Goal: Task Accomplishment & Management: Manage account settings

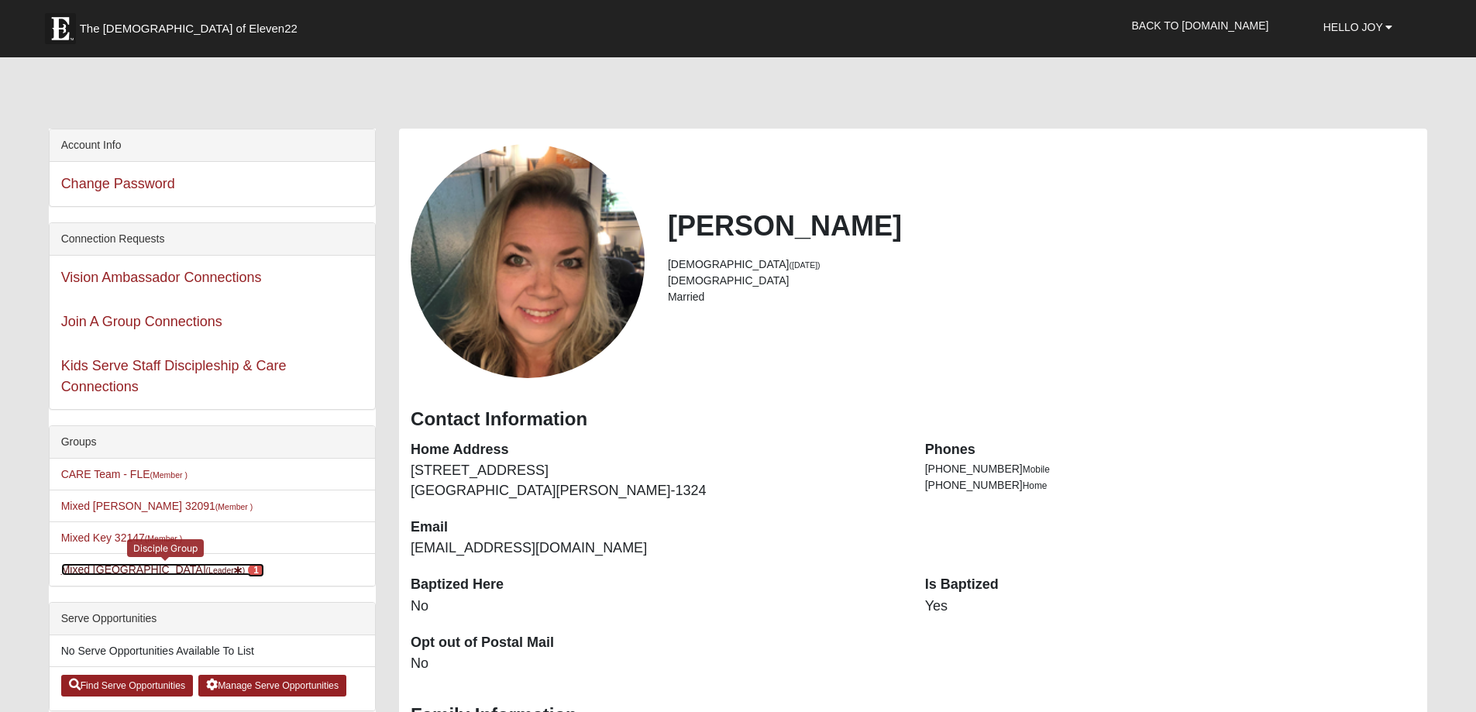
click at [167, 572] on link "Mixed Belle Oaks Barn 32622 (Leader ) 1" at bounding box center [162, 569] width 203 height 12
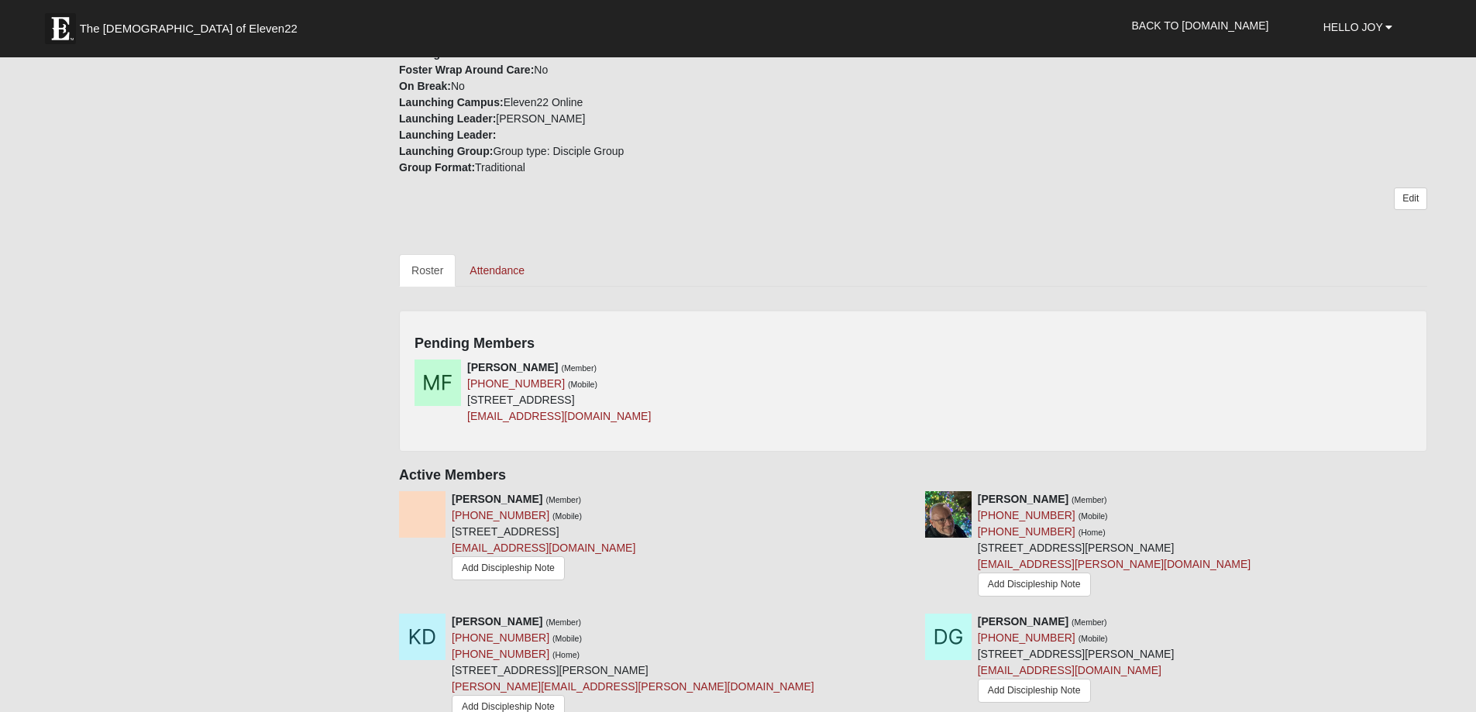
scroll to position [465, 0]
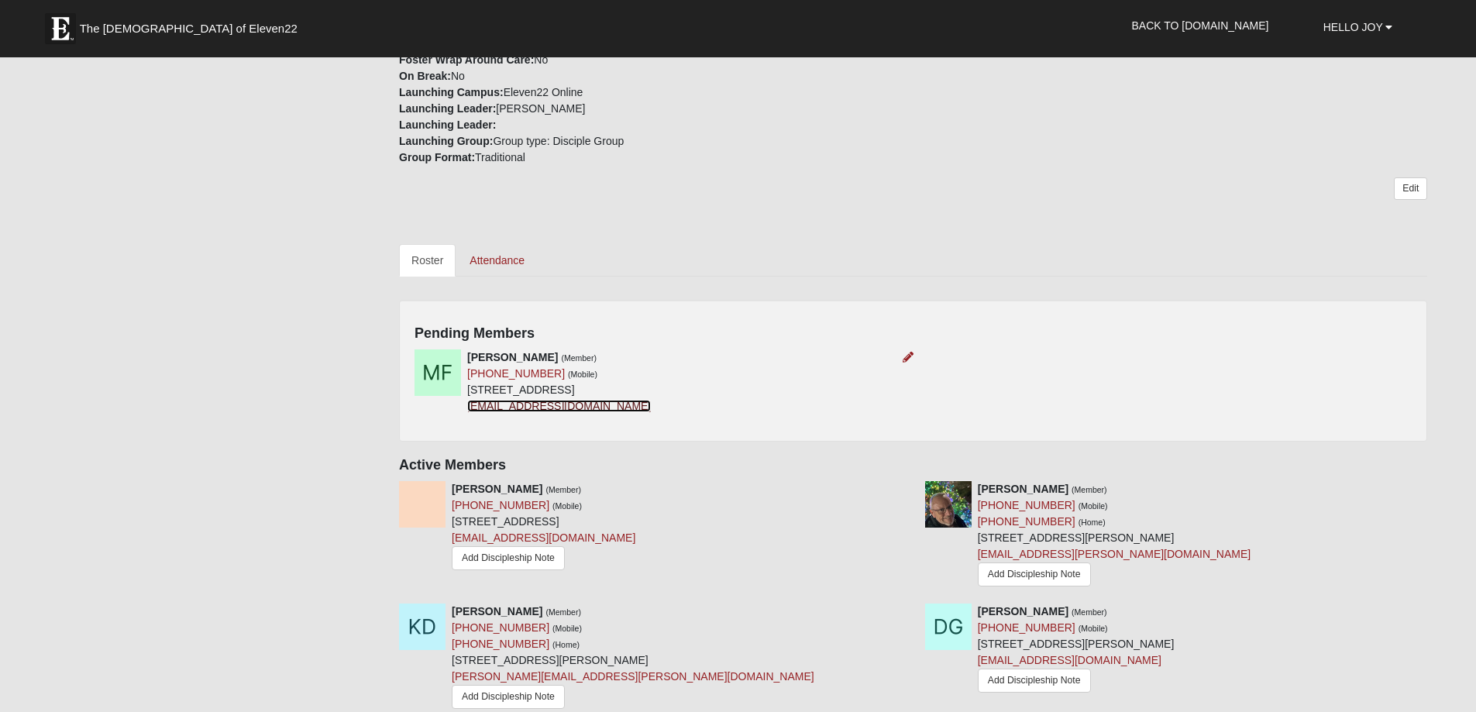
click at [496, 406] on link "[EMAIL_ADDRESS][DOMAIN_NAME]" at bounding box center [559, 406] width 184 height 12
click at [532, 525] on div "Elijah Arndt (Member) (386) 383-1127 (Mobile) 9513 104th St Live Oak, FL 32060-…" at bounding box center [544, 527] width 184 height 93
click at [907, 355] on icon at bounding box center [908, 357] width 11 height 11
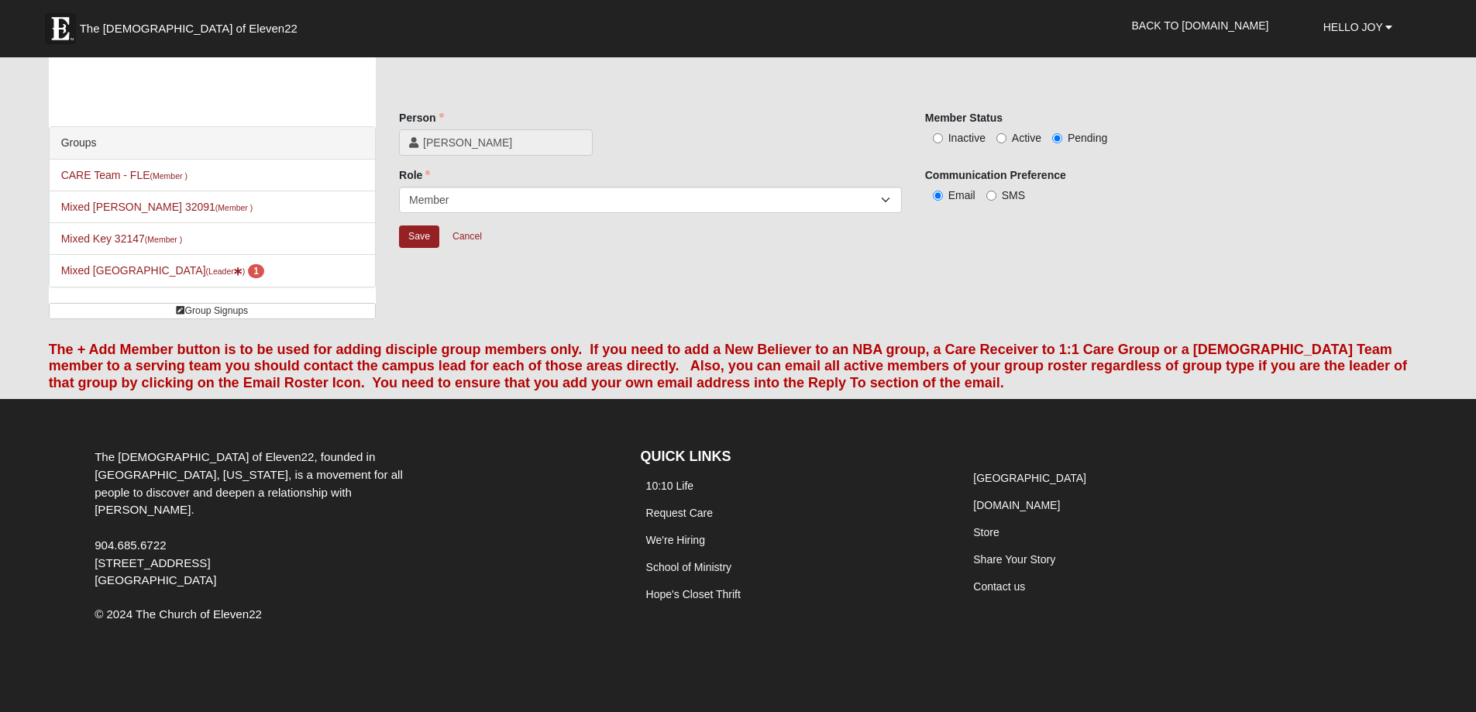
scroll to position [19, 0]
click at [1003, 139] on input "Active" at bounding box center [1001, 138] width 10 height 10
radio input "true"
click at [422, 236] on input "Save" at bounding box center [419, 236] width 40 height 22
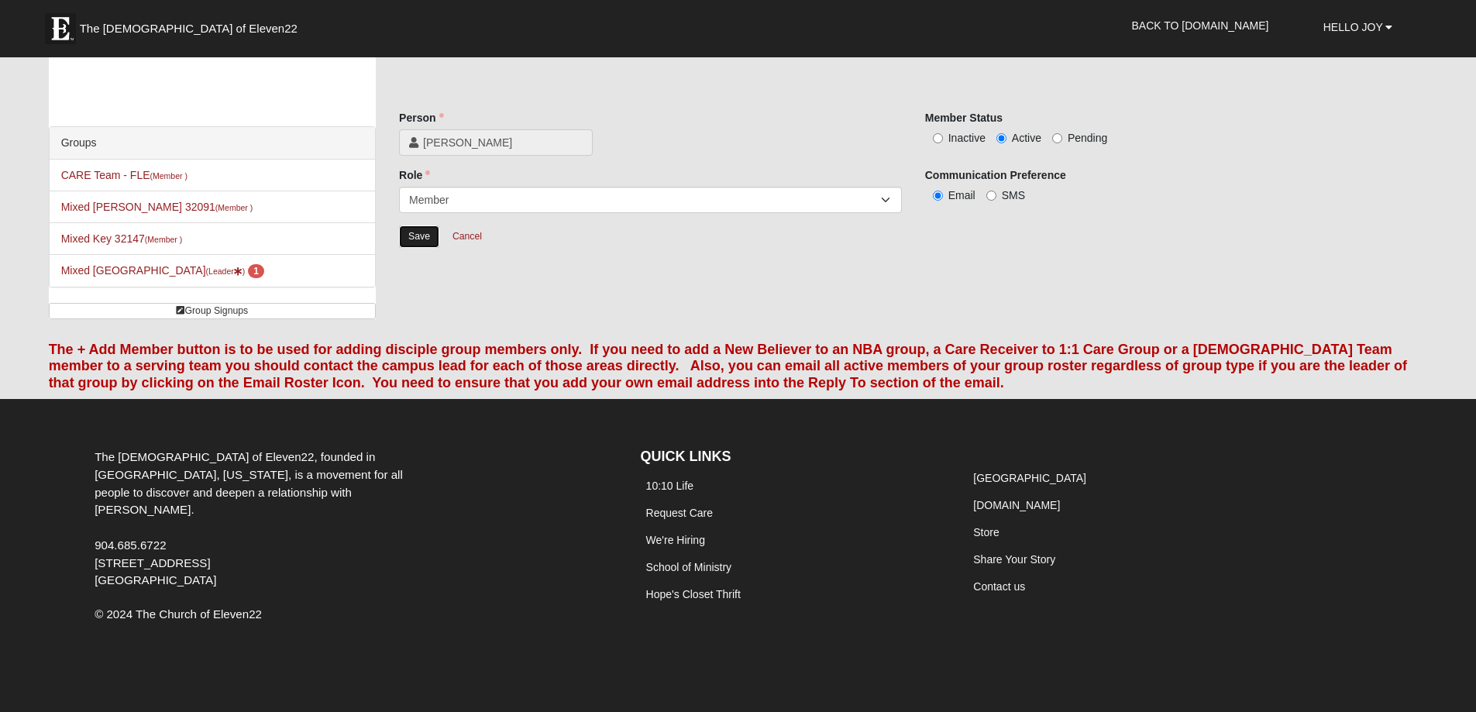
click at [422, 236] on input "Save" at bounding box center [419, 236] width 40 height 22
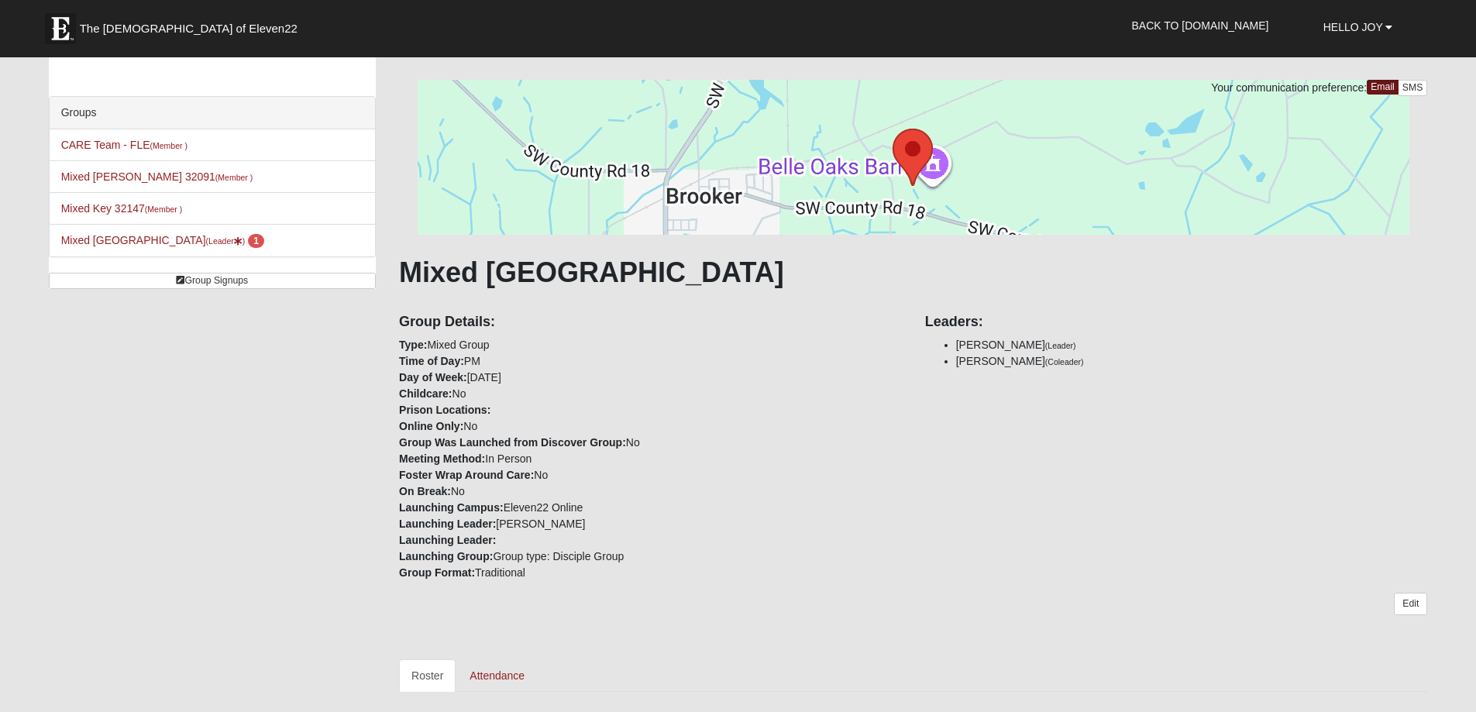
scroll to position [0, 0]
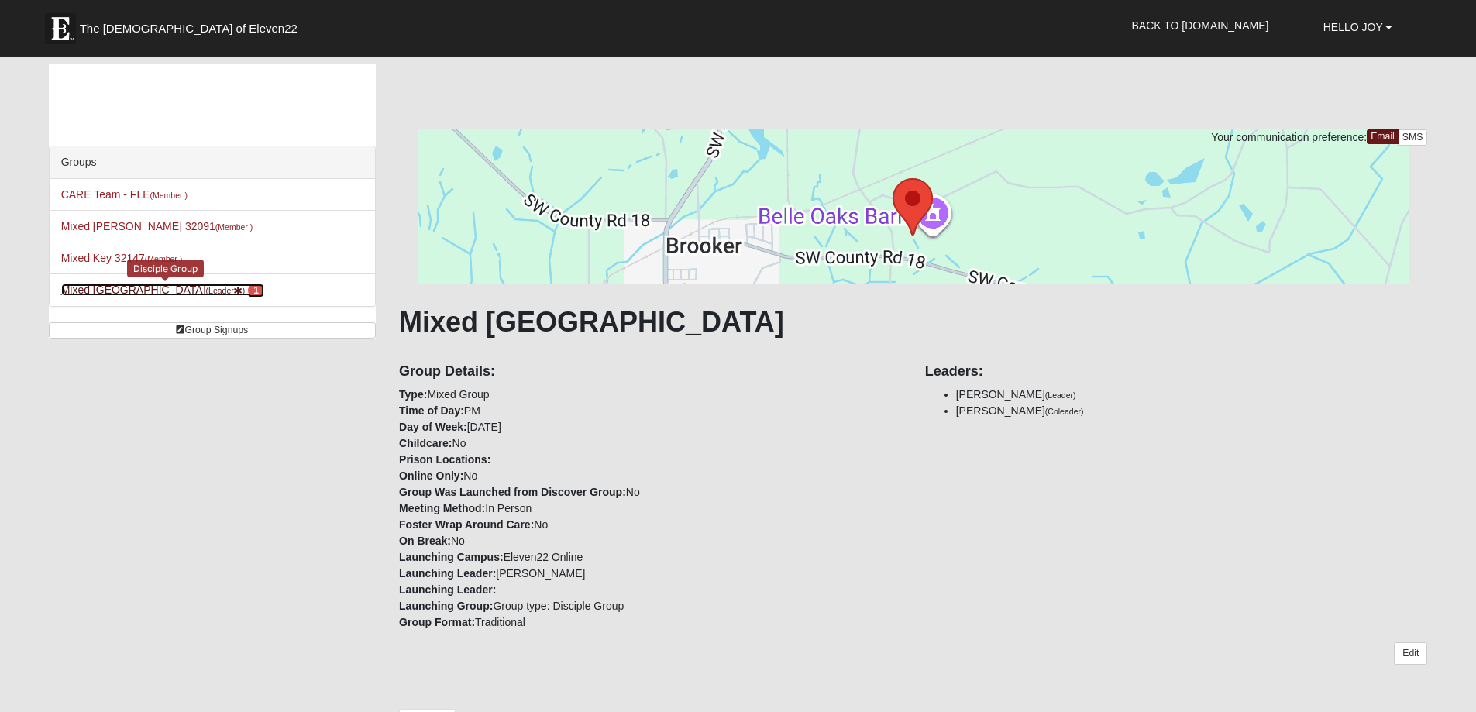
click at [113, 291] on link "Mixed Belle Oaks Barn 32622 (Leader ) 1" at bounding box center [162, 290] width 203 height 12
